Goal: Task Accomplishment & Management: Manage account settings

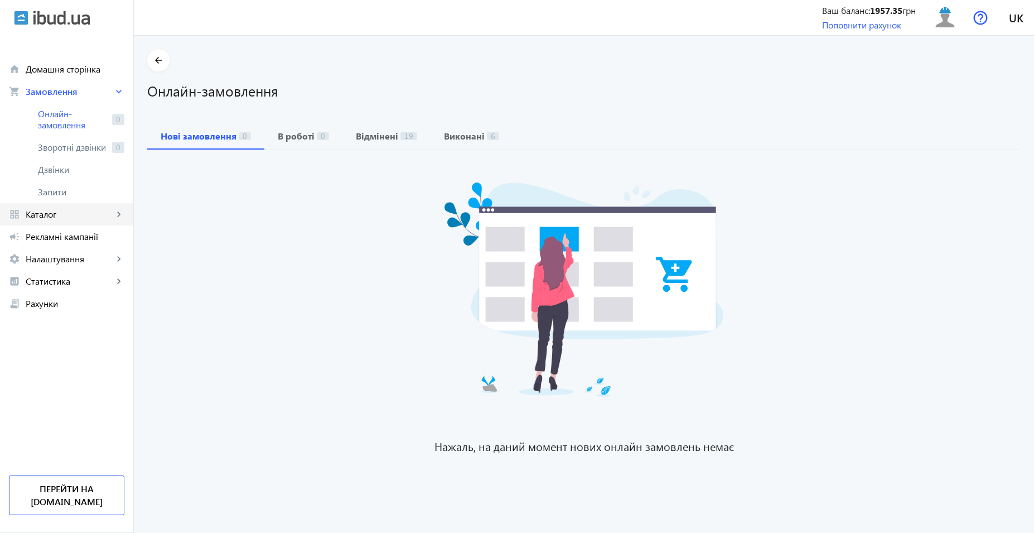
click at [58, 223] on link "grid_view Каталог keyboard_arrow_right" at bounding box center [66, 214] width 133 height 22
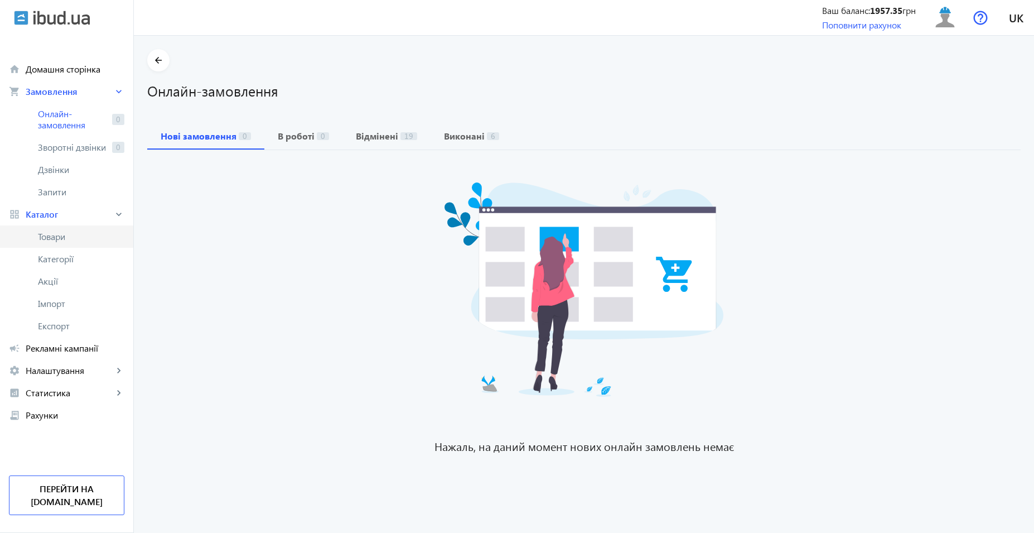
click at [71, 242] on link "Товари" at bounding box center [66, 236] width 133 height 22
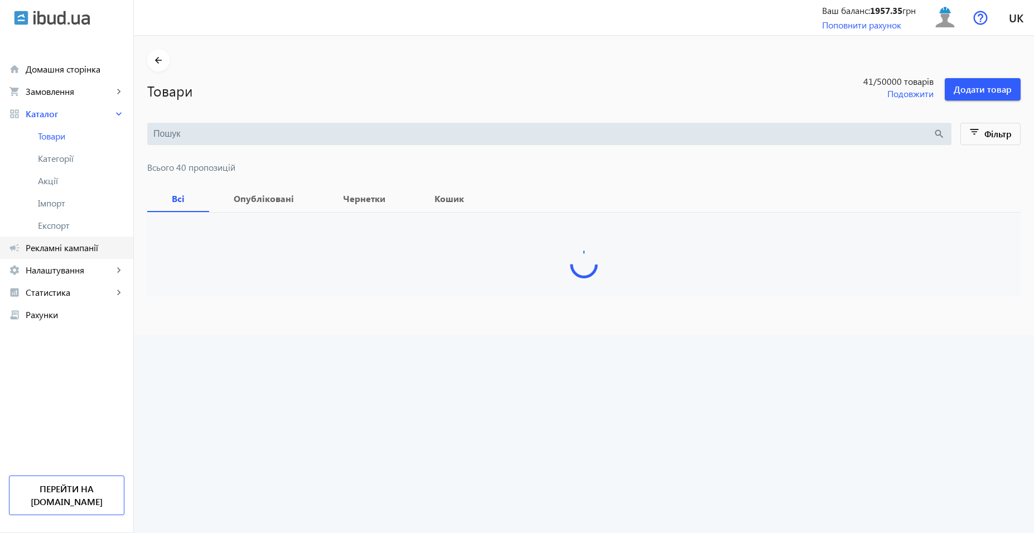
click at [71, 254] on link "campaign Рекламні кампанії" at bounding box center [66, 248] width 133 height 22
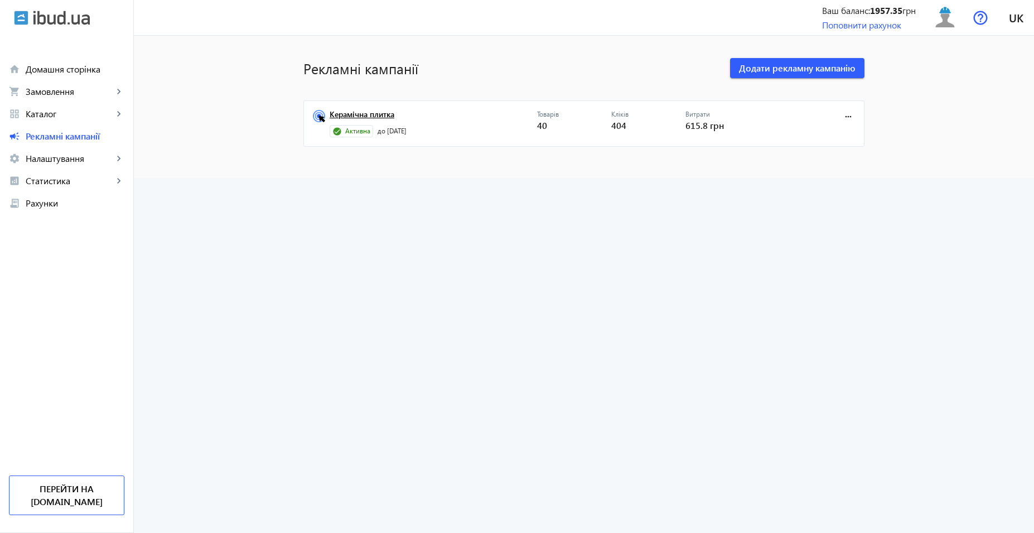
click at [344, 111] on link "Керамічна плитка" at bounding box center [434, 118] width 208 height 16
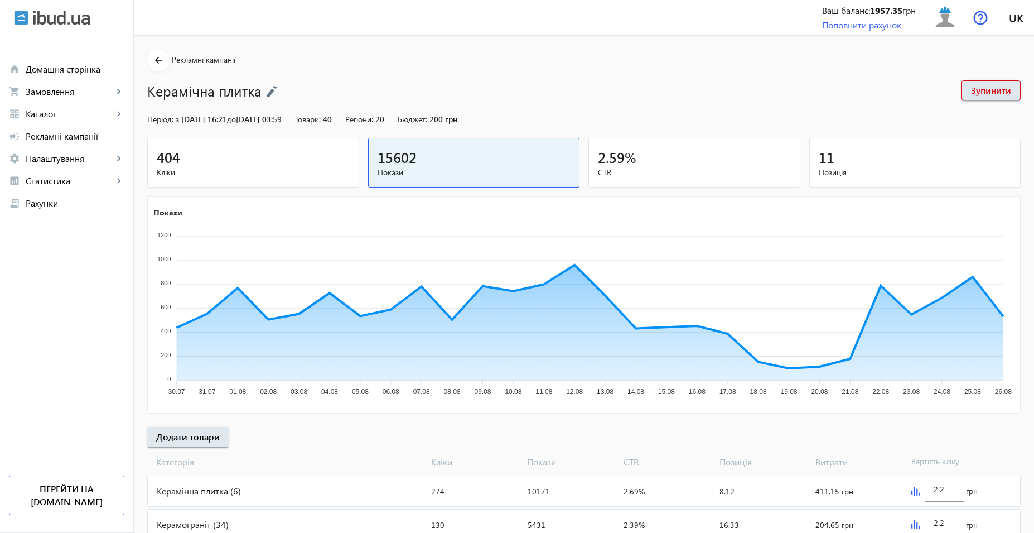
click at [209, 524] on div "Керамограніт (34)" at bounding box center [287, 524] width 279 height 30
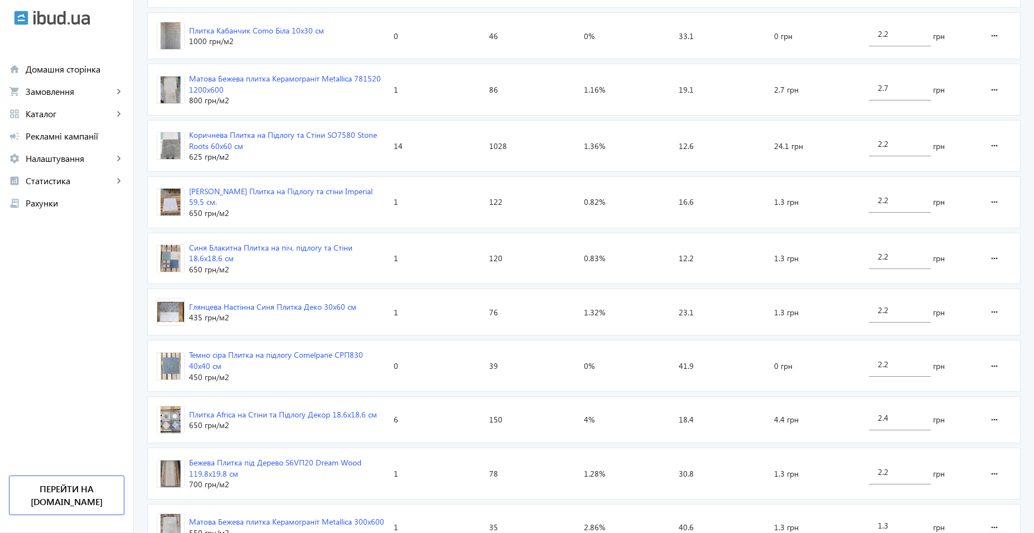
scroll to position [1603, 0]
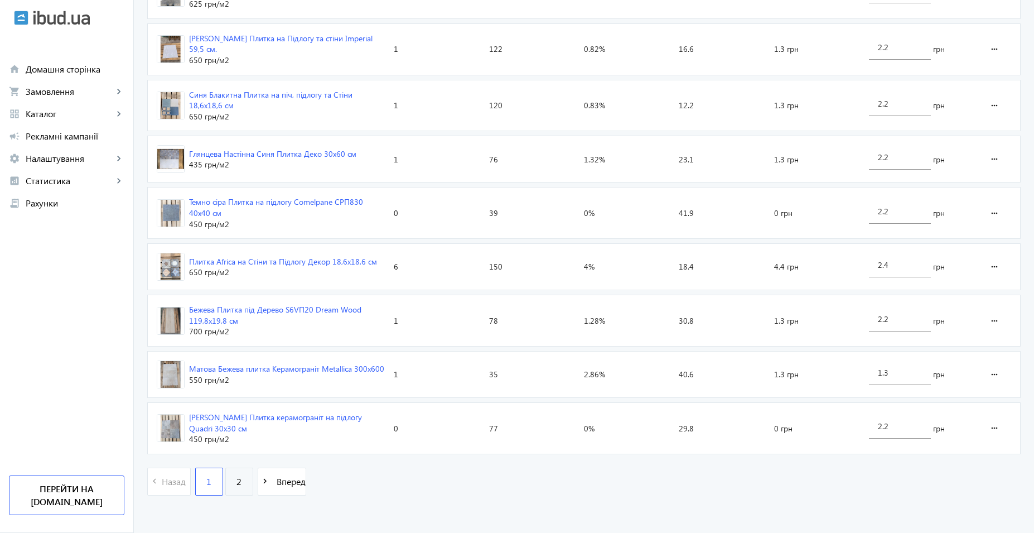
click at [239, 480] on link "2" at bounding box center [239, 482] width 28 height 28
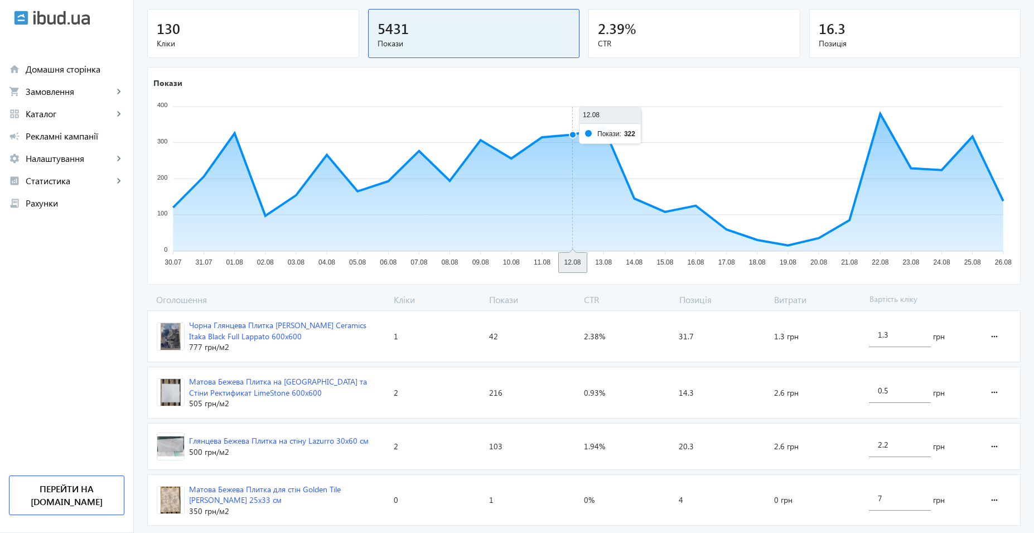
scroll to position [190, 0]
